Goal: Complete application form

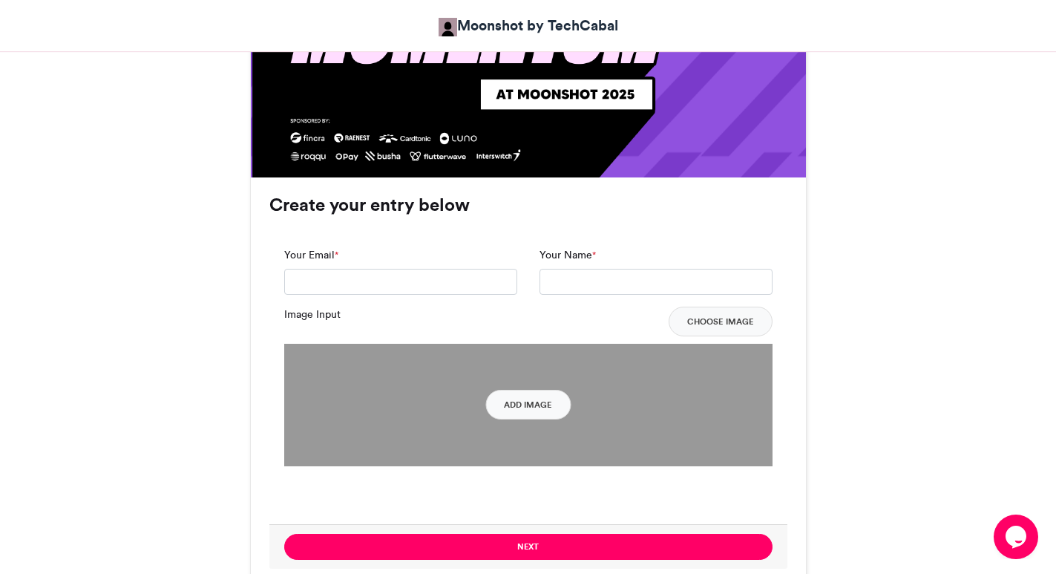
scroll to position [965, 0]
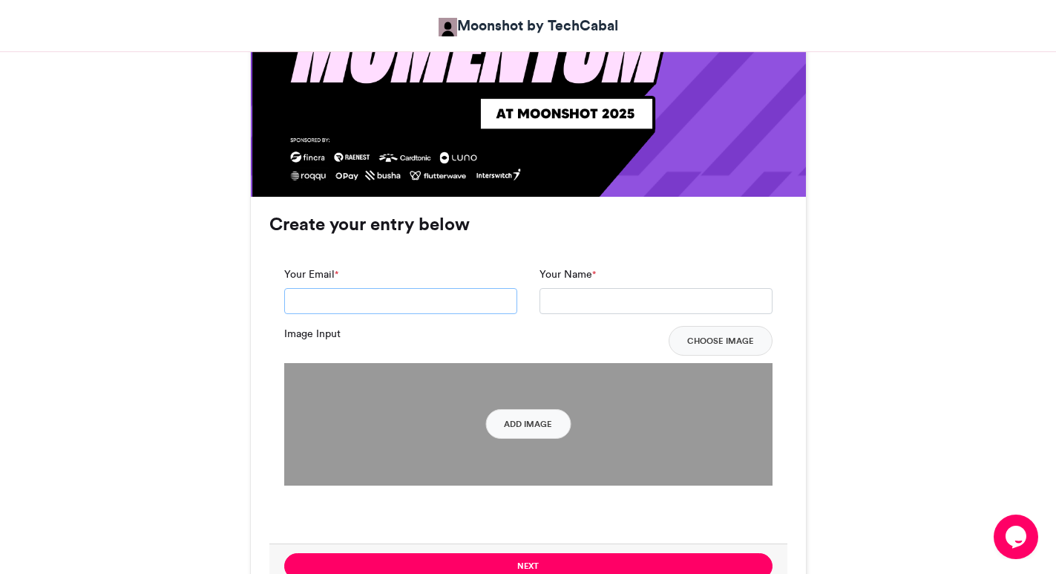
click at [322, 299] on input "Your Email *" at bounding box center [400, 301] width 233 height 27
type input "**********"
click at [585, 306] on input "Your Name *" at bounding box center [655, 301] width 233 height 27
type input "**********"
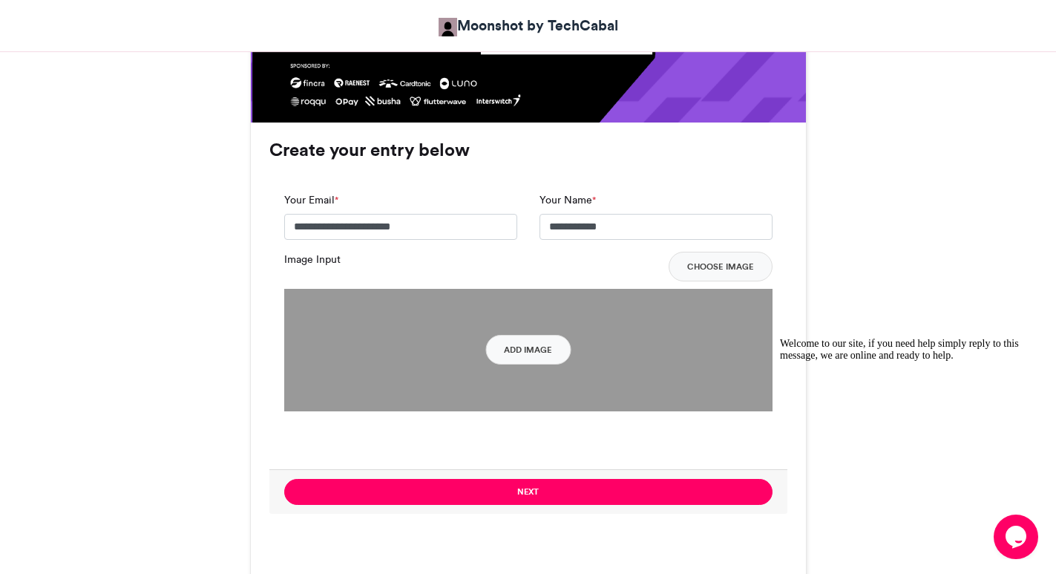
scroll to position [1169, 0]
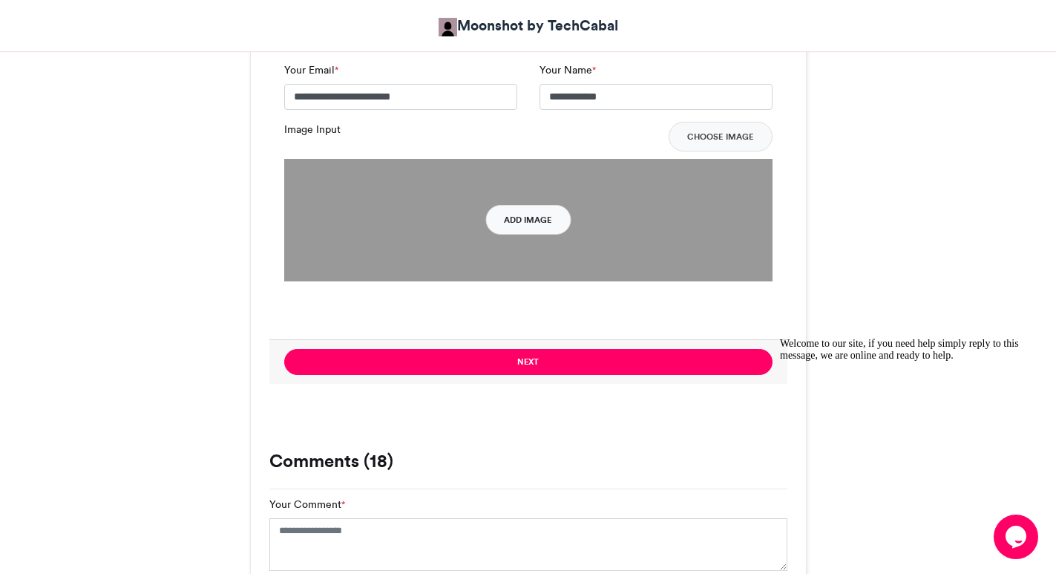
click at [514, 212] on button "Add Image" at bounding box center [527, 220] width 85 height 30
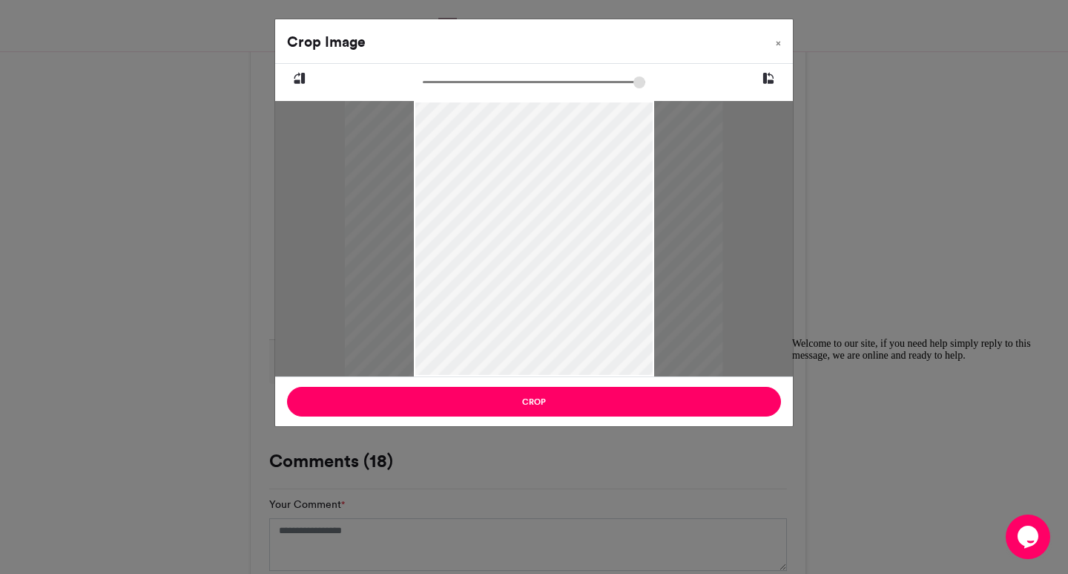
type input "******"
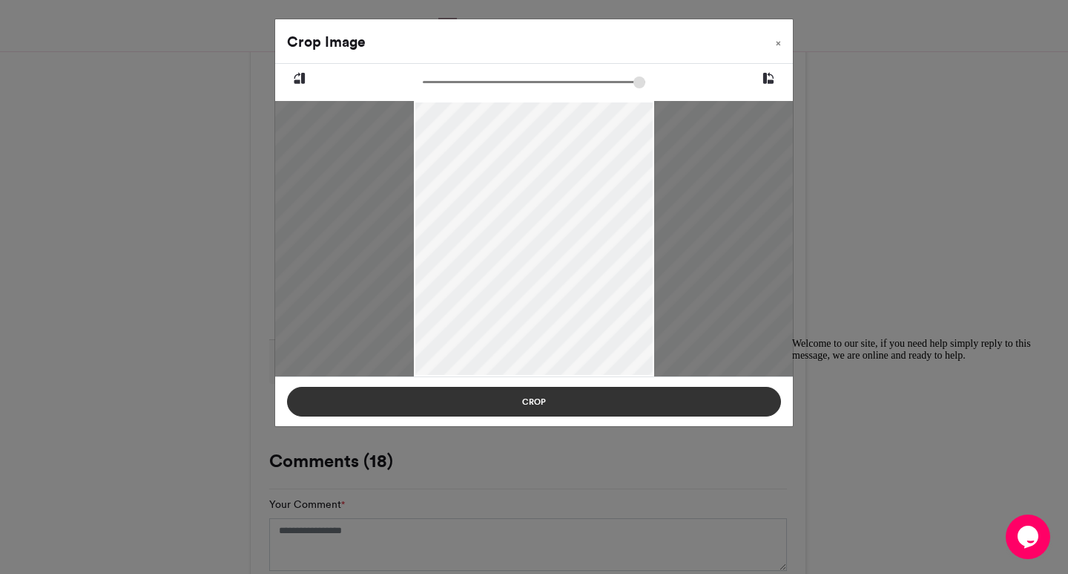
click at [536, 399] on button "Crop" at bounding box center [534, 402] width 494 height 30
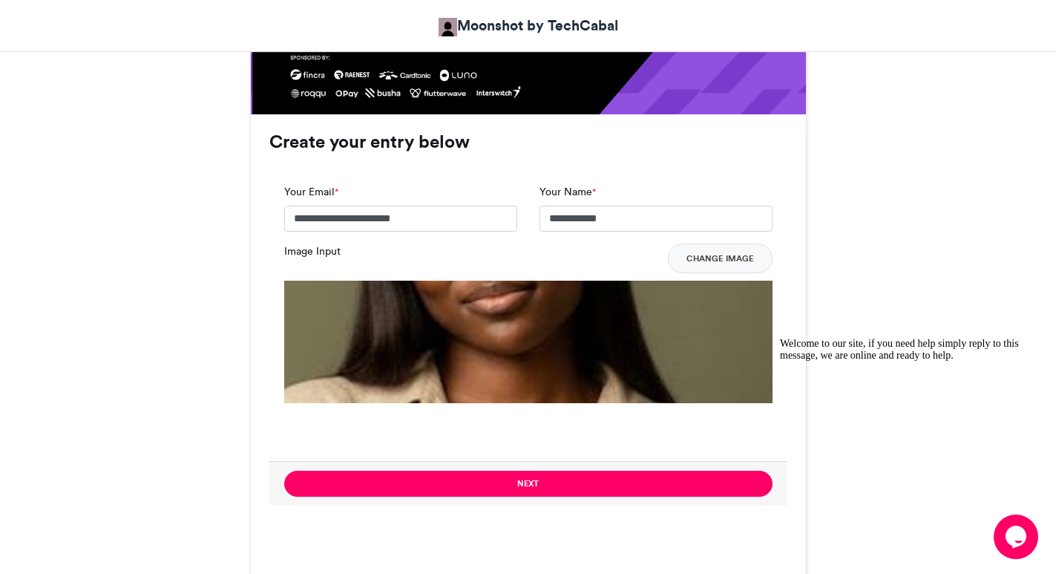
scroll to position [1094, 0]
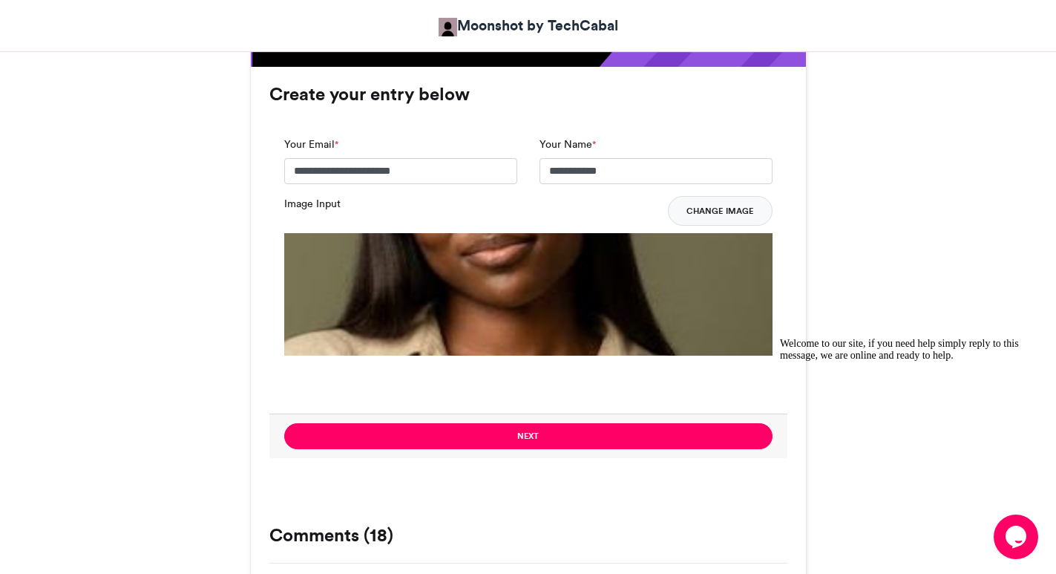
click at [709, 211] on button "Change Image" at bounding box center [720, 211] width 105 height 30
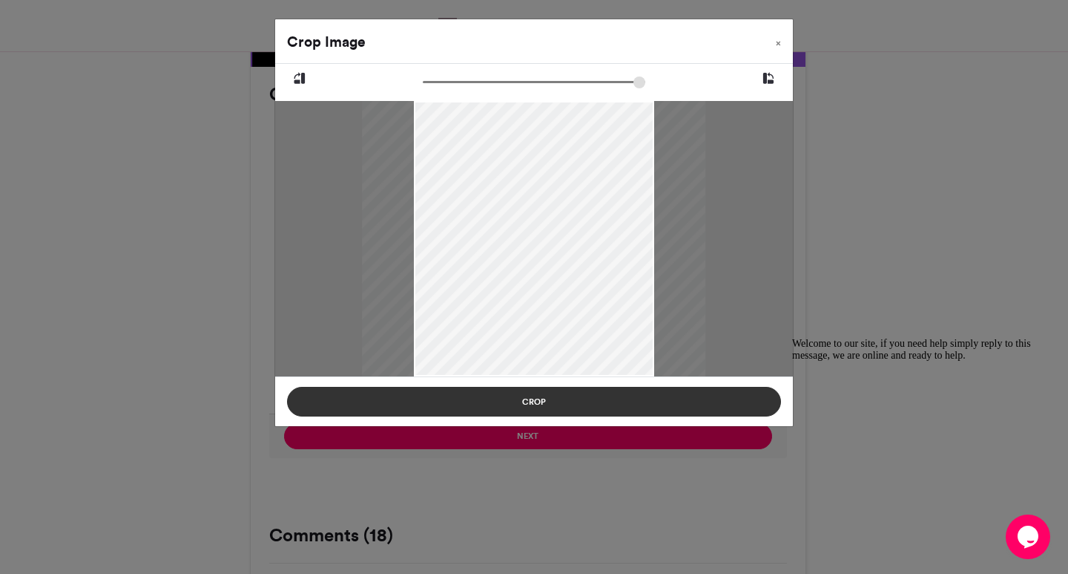
click at [620, 407] on button "Crop" at bounding box center [534, 402] width 494 height 30
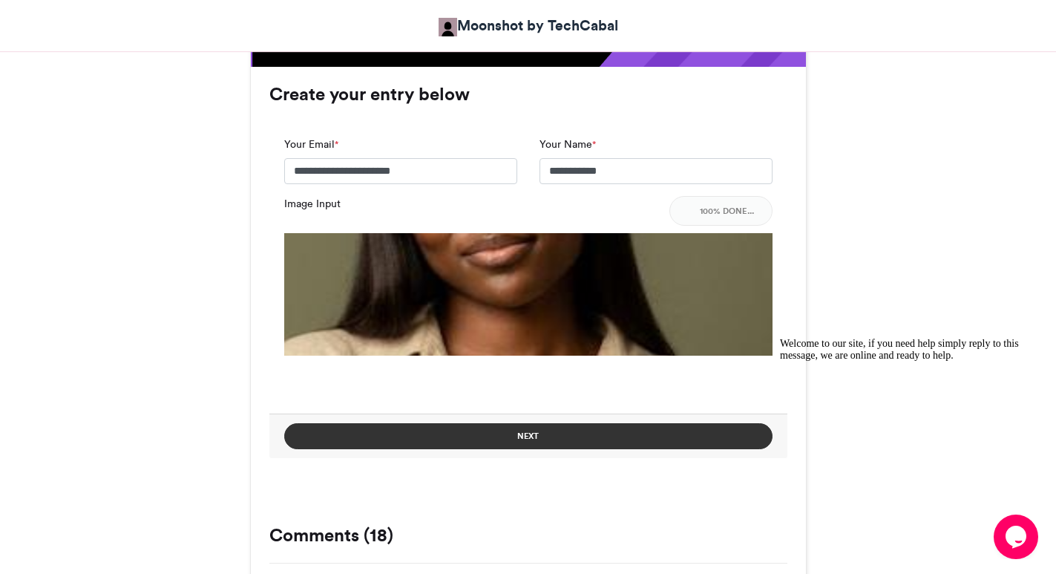
click at [576, 441] on button "Next" at bounding box center [528, 436] width 488 height 26
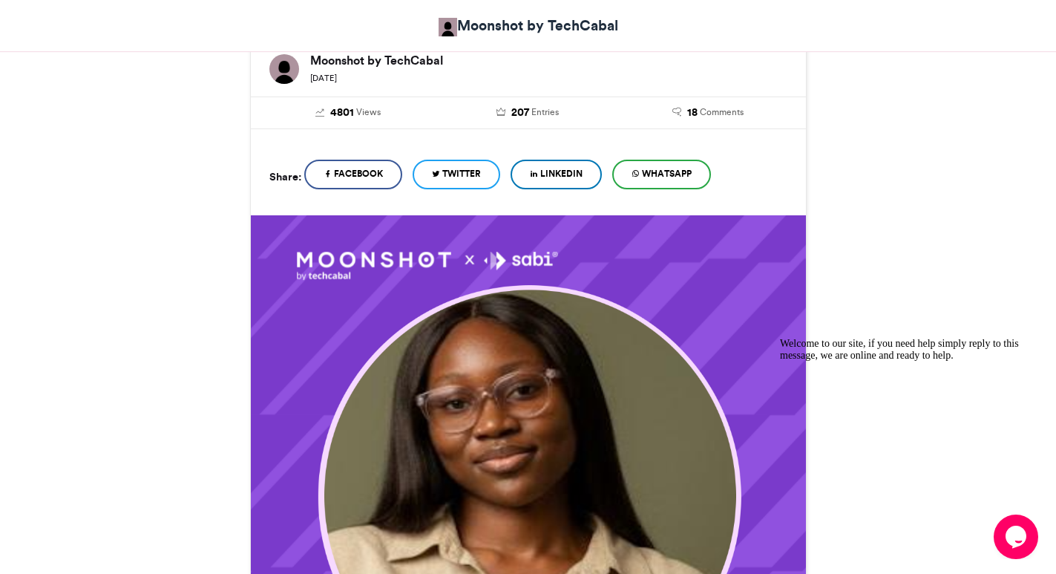
scroll to position [278, 0]
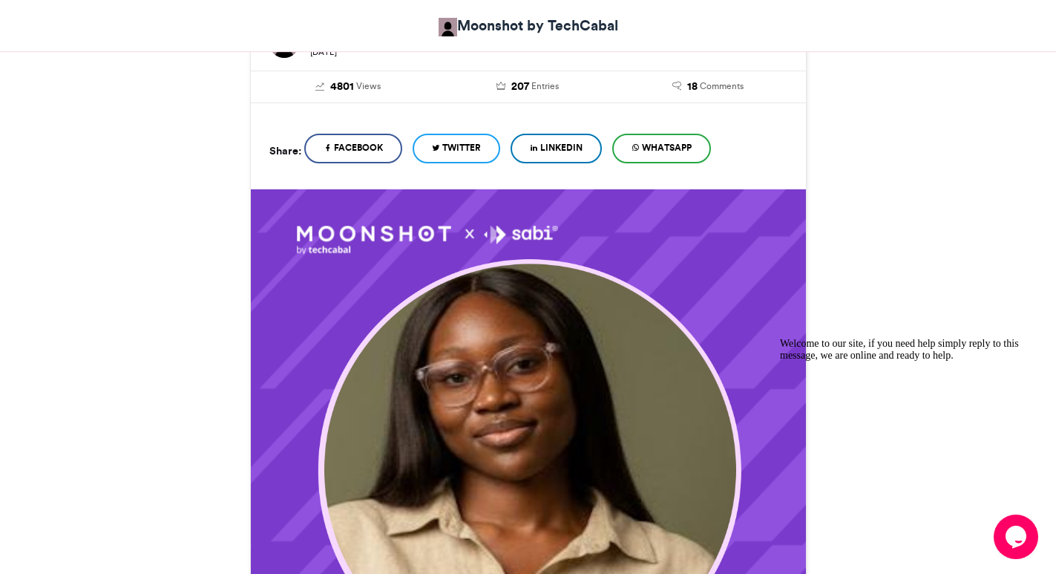
click at [683, 152] on span "WhatsApp" at bounding box center [667, 147] width 50 height 13
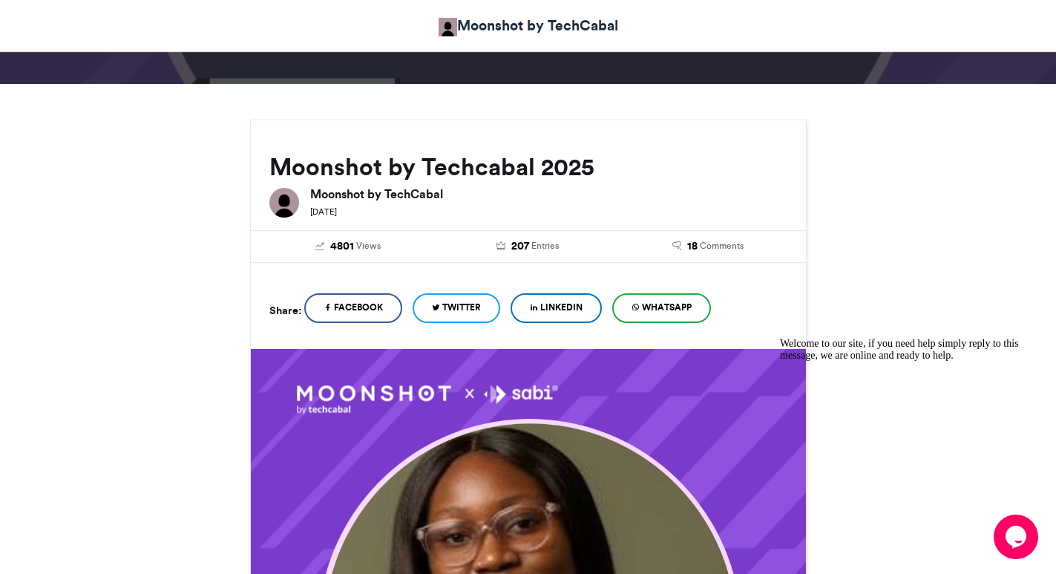
scroll to position [0, 0]
